Goal: Transaction & Acquisition: Purchase product/service

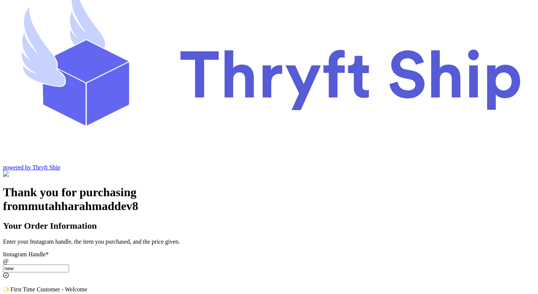
scroll to position [18, 0]
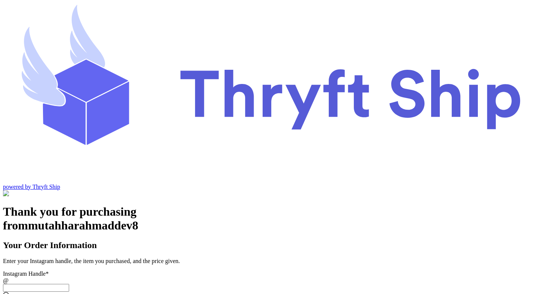
click at [69, 284] on input "Instagram Handle *" at bounding box center [36, 288] width 66 height 8
paste input "paylater_test_submit"
type input "paylater_test_submit"
type input "test"
type input "12345"
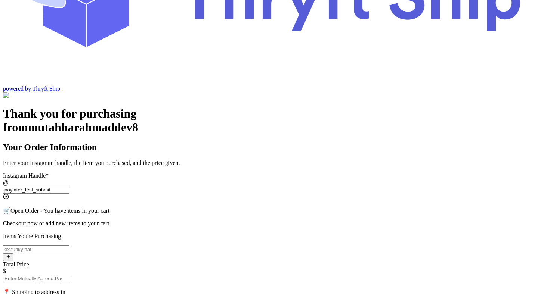
scroll to position [145, 0]
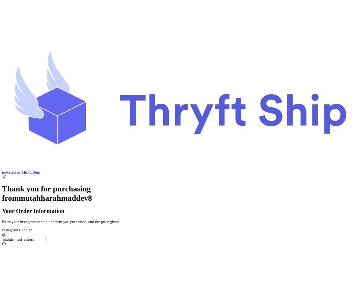
scroll to position [0, 0]
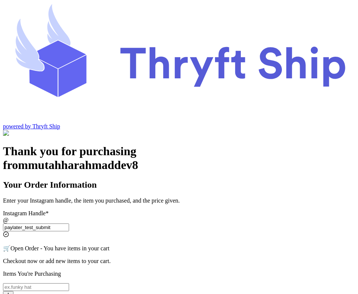
click at [69, 224] on input "paylater_test_submit" at bounding box center [36, 228] width 66 height 8
type input "paylater_test_submit"
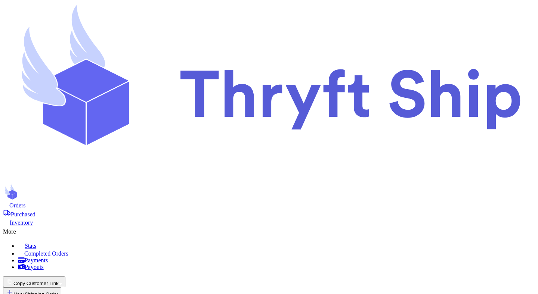
scroll to position [68, 0]
select select "paid"
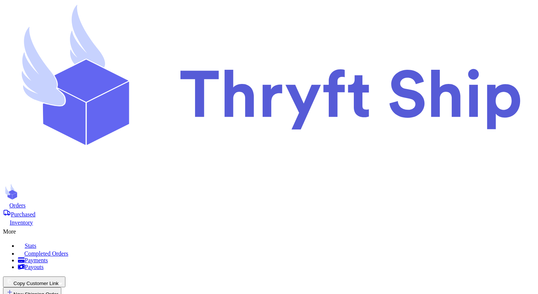
select select "paid"
select select "unpaid"
select select "paid"
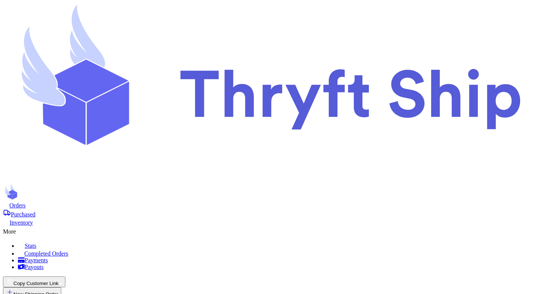
select select "paid"
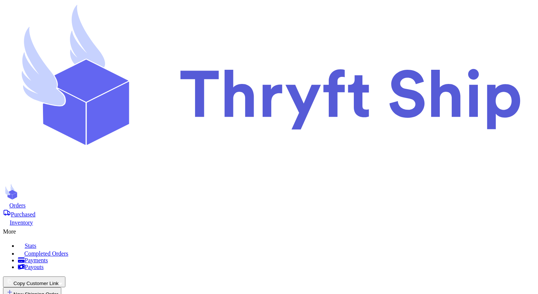
select select "paid"
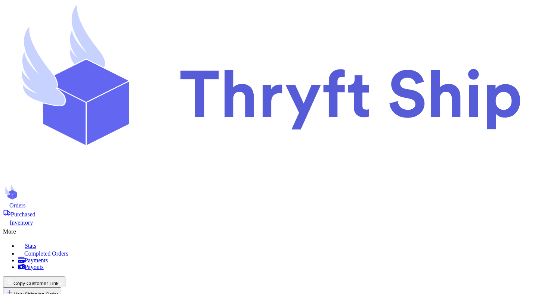
copy div "paylater_test_submit"
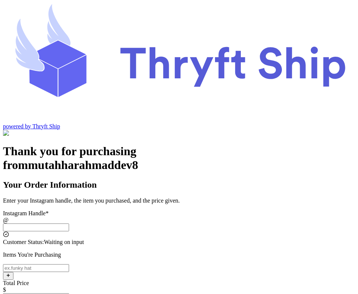
scroll to position [2, 0]
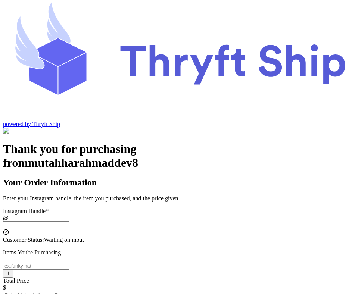
click at [69, 221] on input "Instagram Handle *" at bounding box center [36, 225] width 66 height 8
paste input "paylater_test_submit"
type input "paylater_test_submit"
type input "test"
type input "12345"
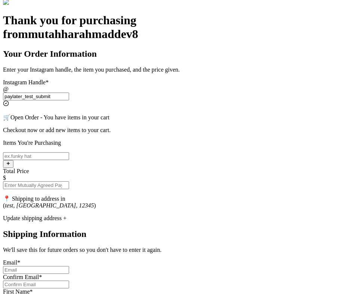
scroll to position [141, 0]
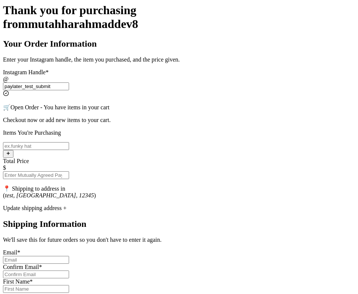
type input "paylater_test_submit"
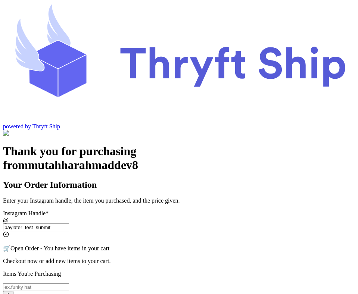
click at [69, 224] on input "paylater_test_submit" at bounding box center [36, 228] width 66 height 8
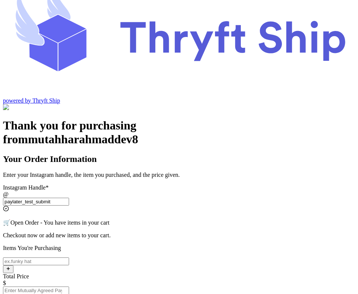
scroll to position [55, 0]
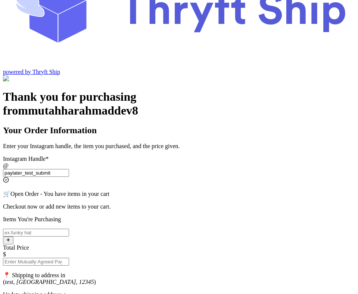
scroll to position [306, 0]
